Goal: Find specific page/section: Find specific page/section

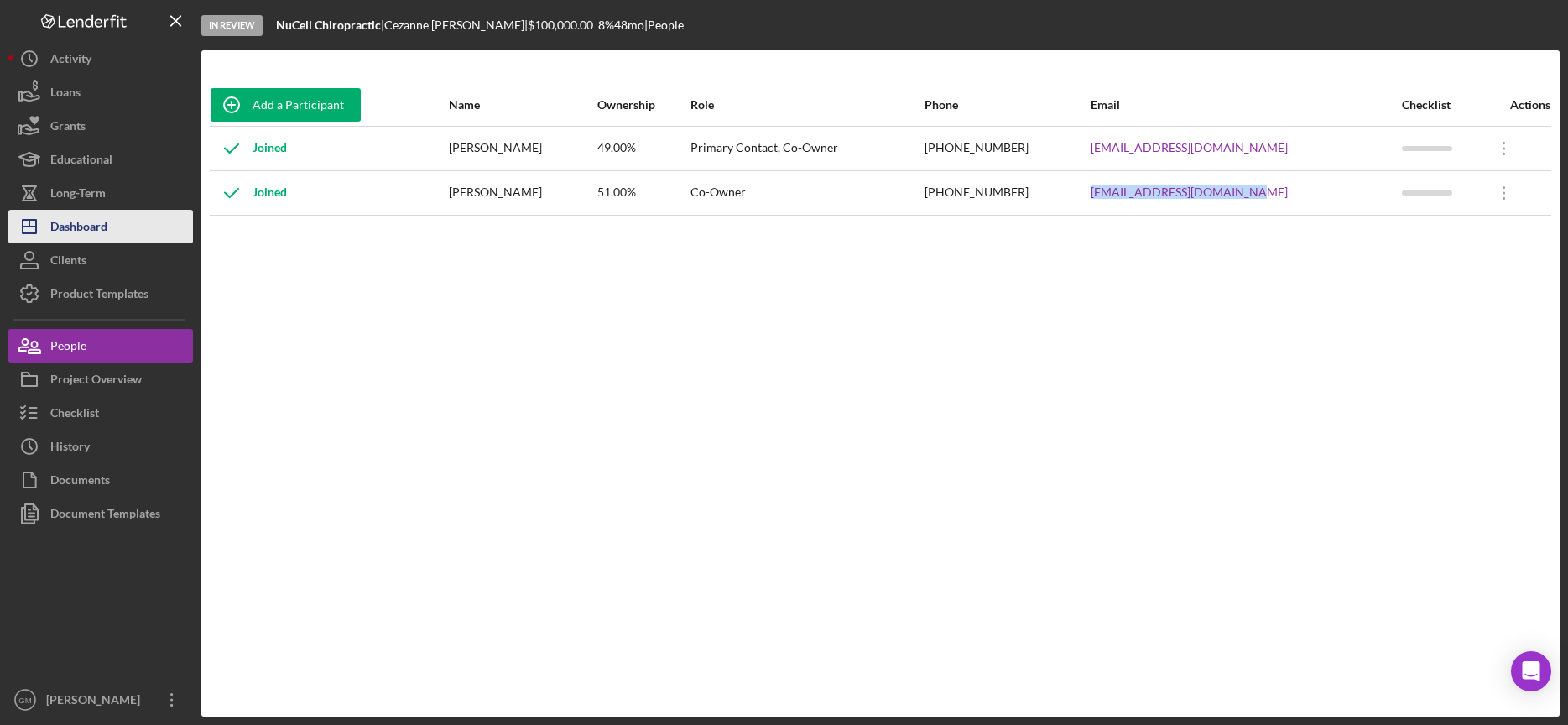
click at [82, 228] on div "Dashboard" at bounding box center [79, 228] width 57 height 38
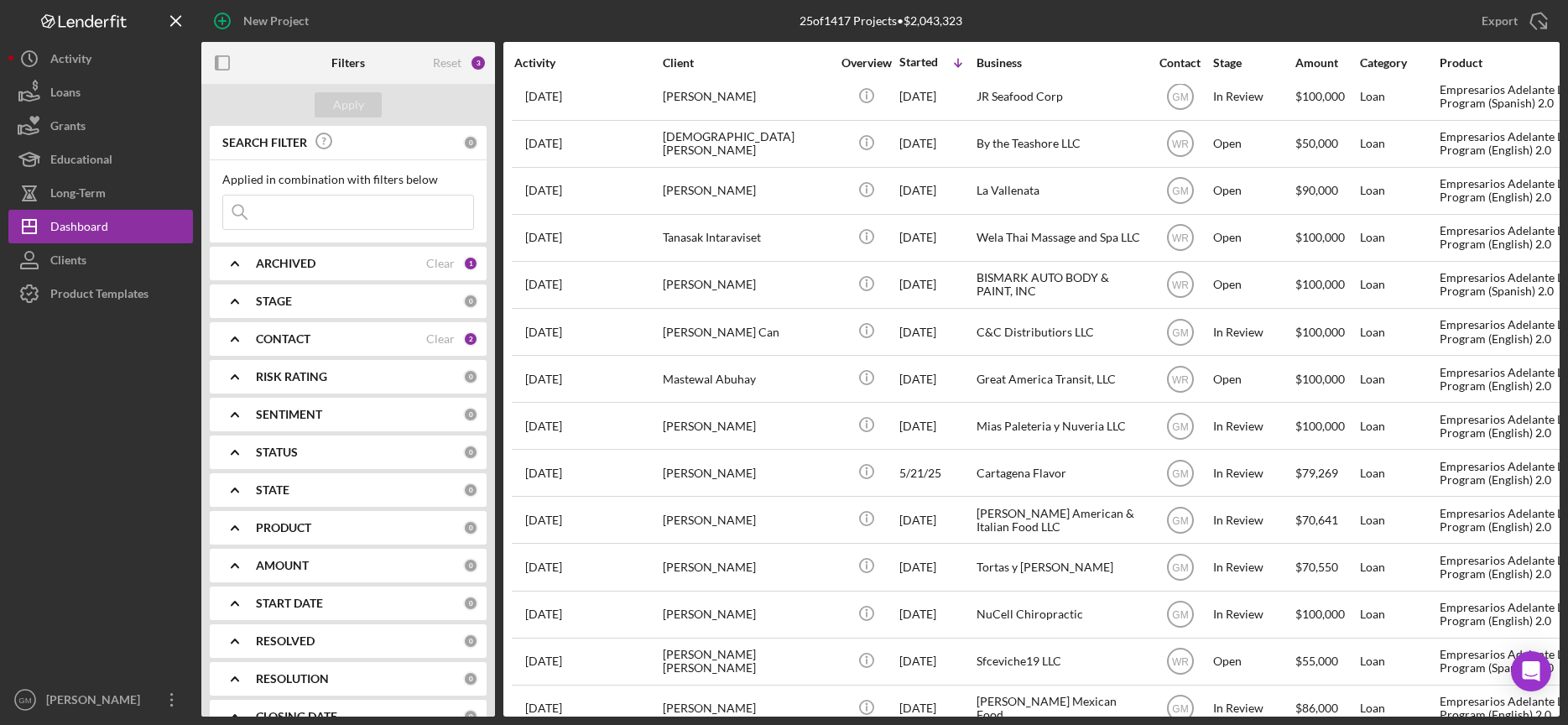
scroll to position [566, 0]
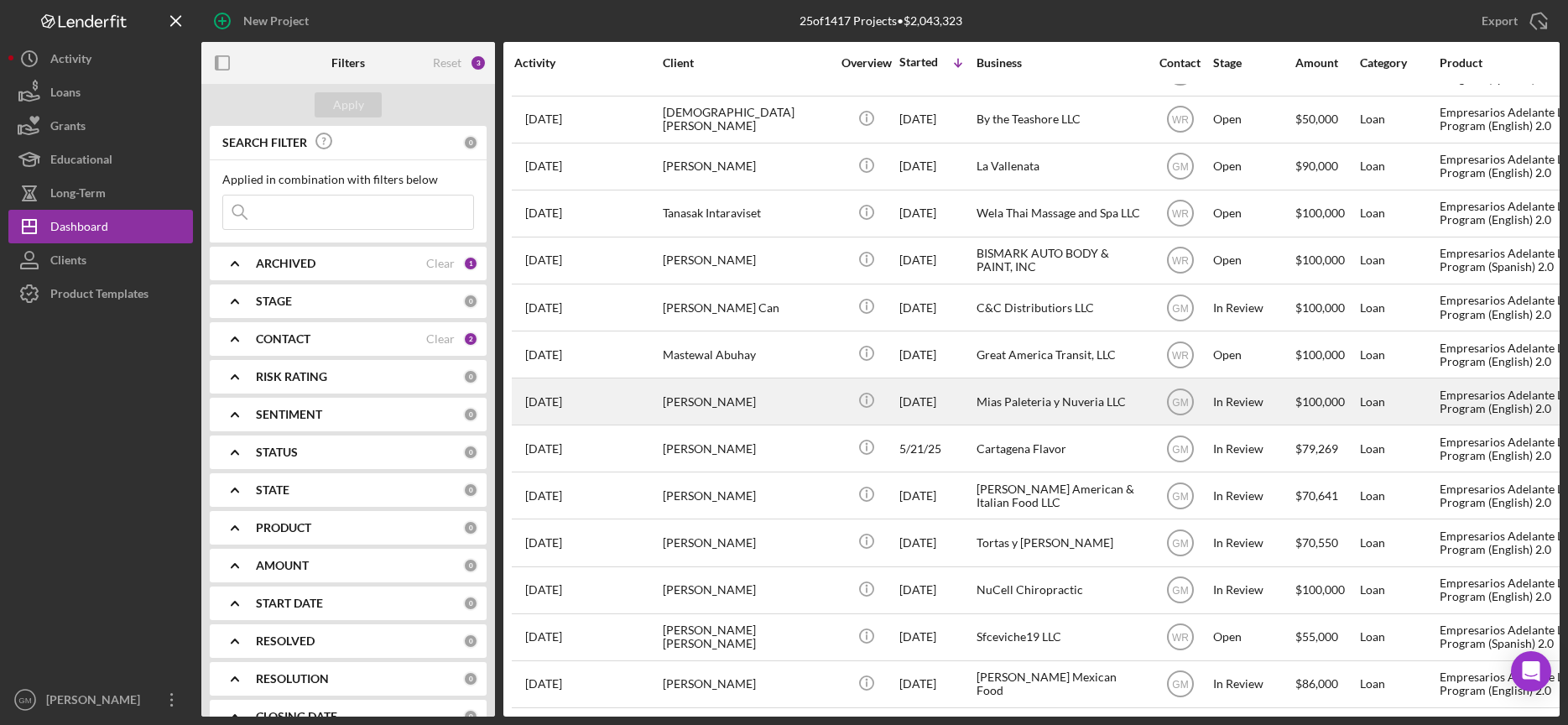
click at [766, 383] on div "[PERSON_NAME]" at bounding box center [746, 402] width 167 height 45
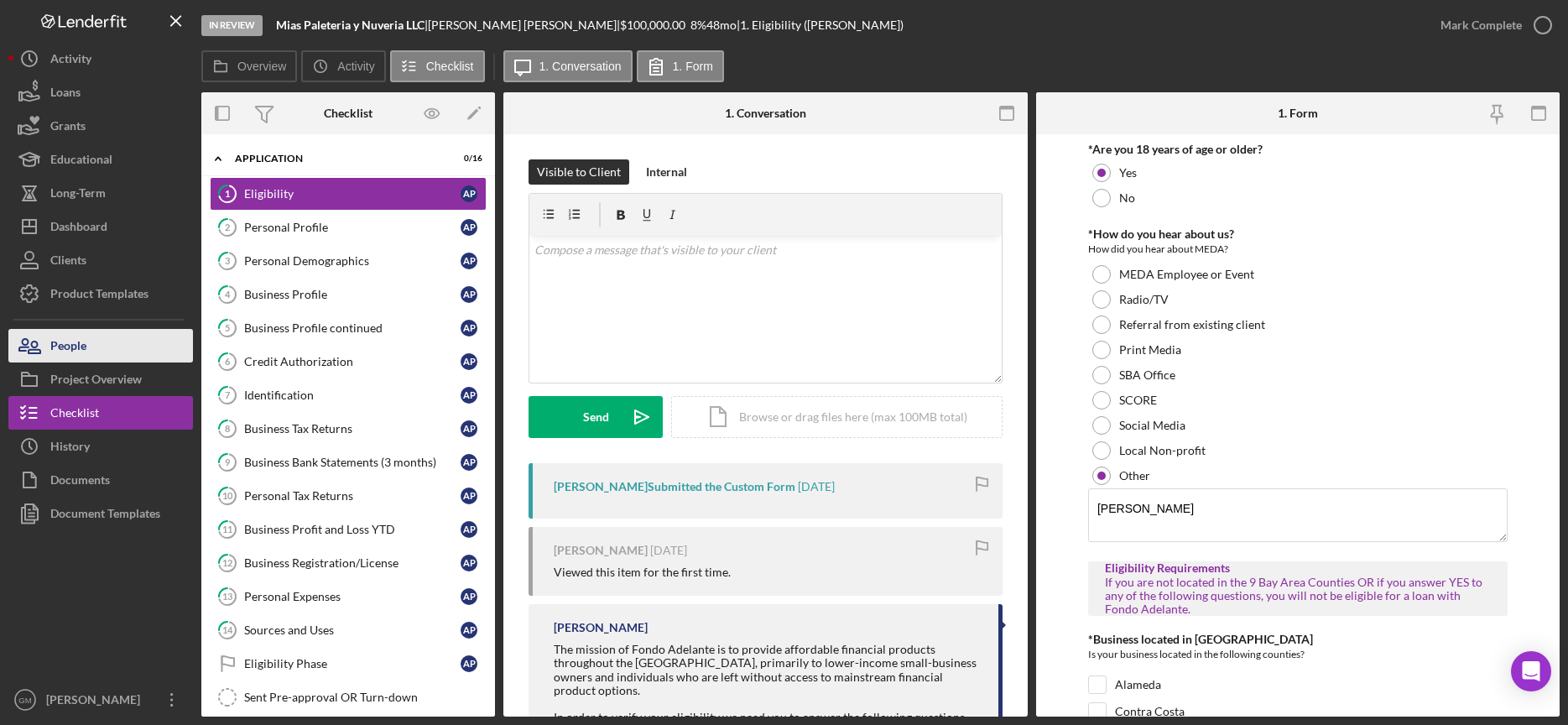
click at [101, 350] on button "People" at bounding box center [100, 345] width 184 height 33
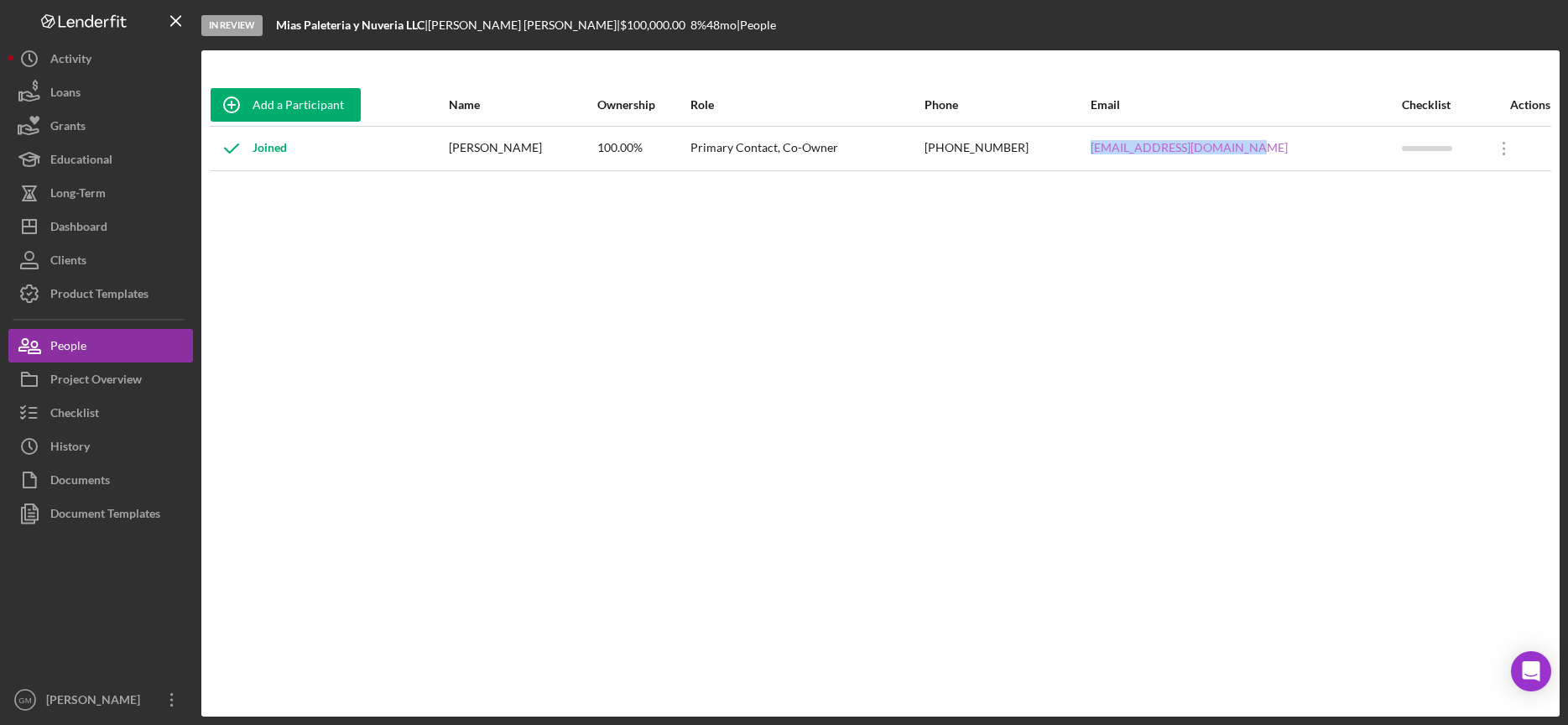
drag, startPoint x: 1317, startPoint y: 153, endPoint x: 1157, endPoint y: 150, distance: 160.0
click at [1150, 155] on tr "Joined [PERSON_NAME] 100.00% Primary Contact, Co-Owner [PHONE_NUMBER] [EMAIL_AD…" at bounding box center [880, 149] width 1341 height 45
